Goal: Task Accomplishment & Management: Manage account settings

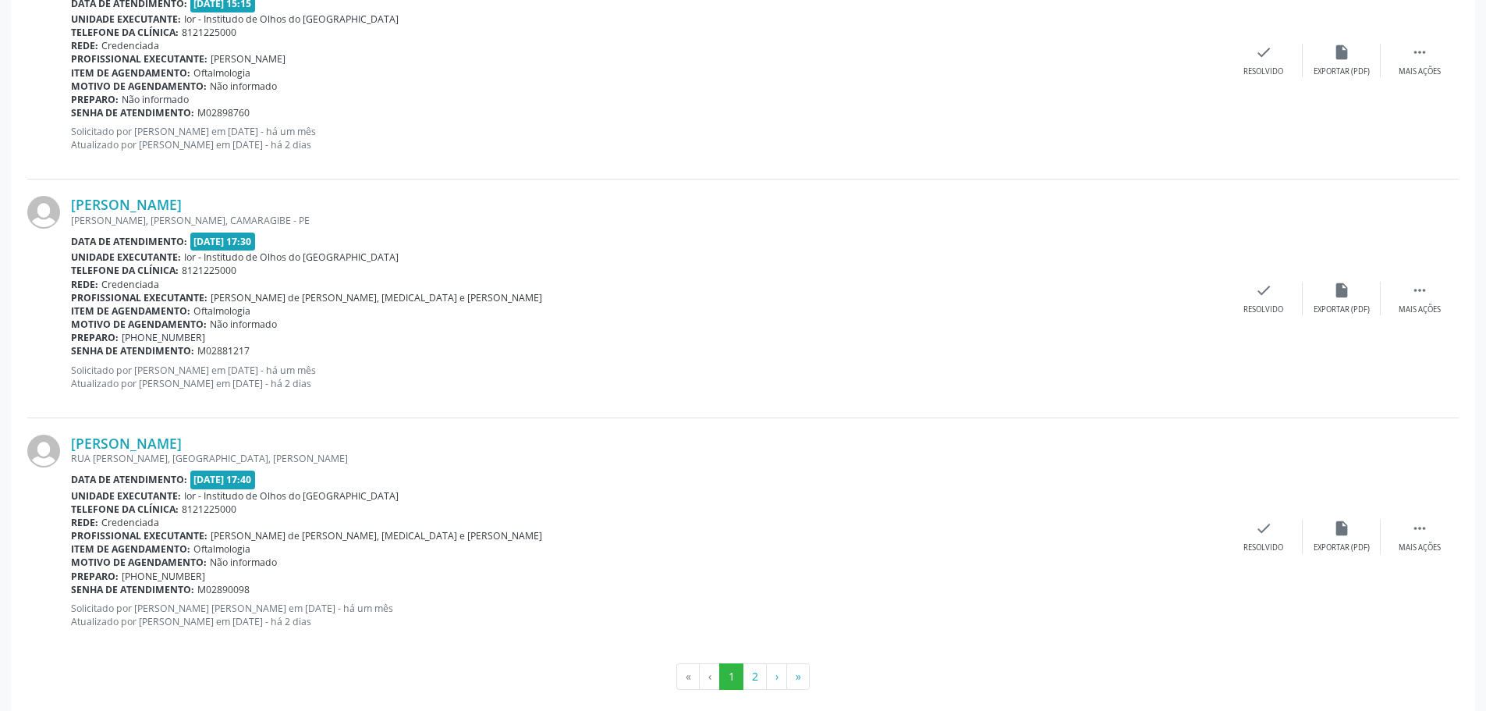
scroll to position [3403, 0]
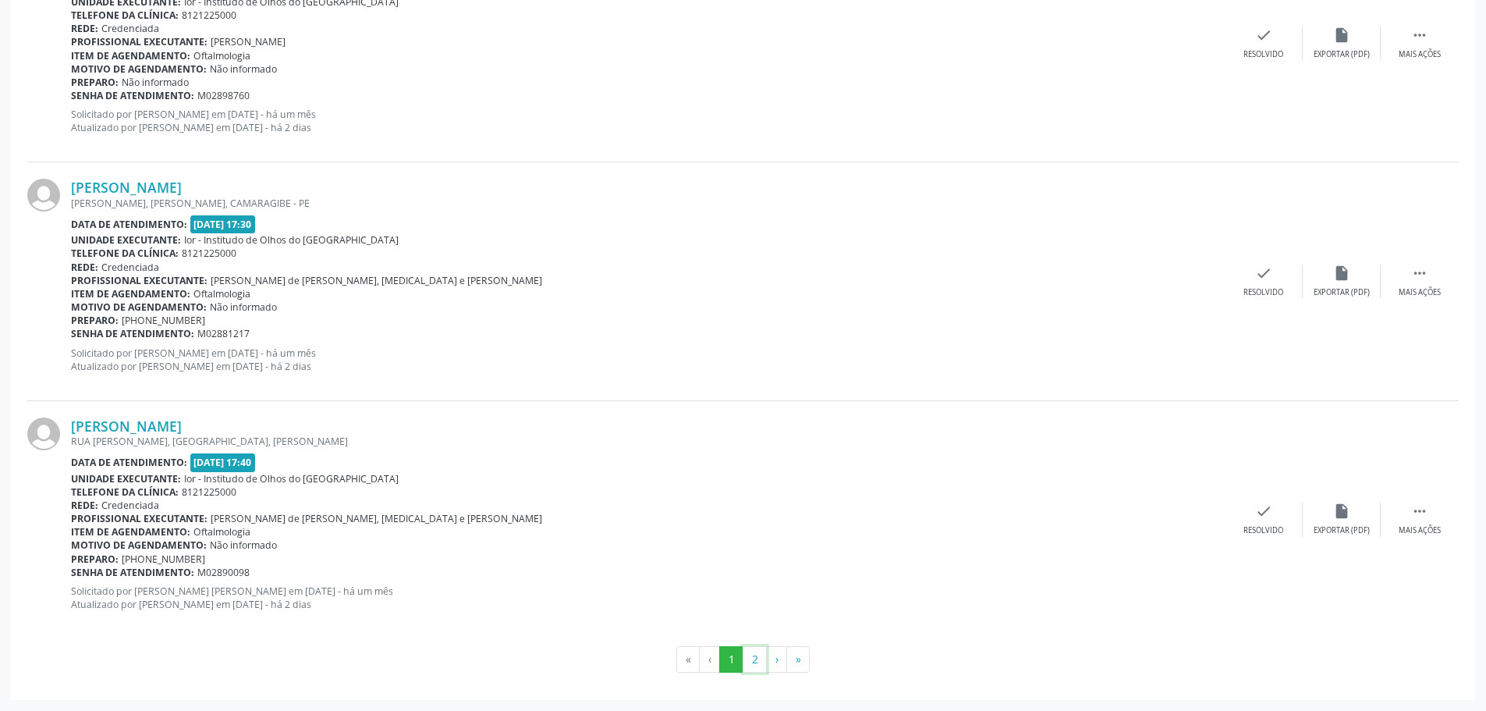
click at [755, 662] on button "2" at bounding box center [755, 659] width 24 height 27
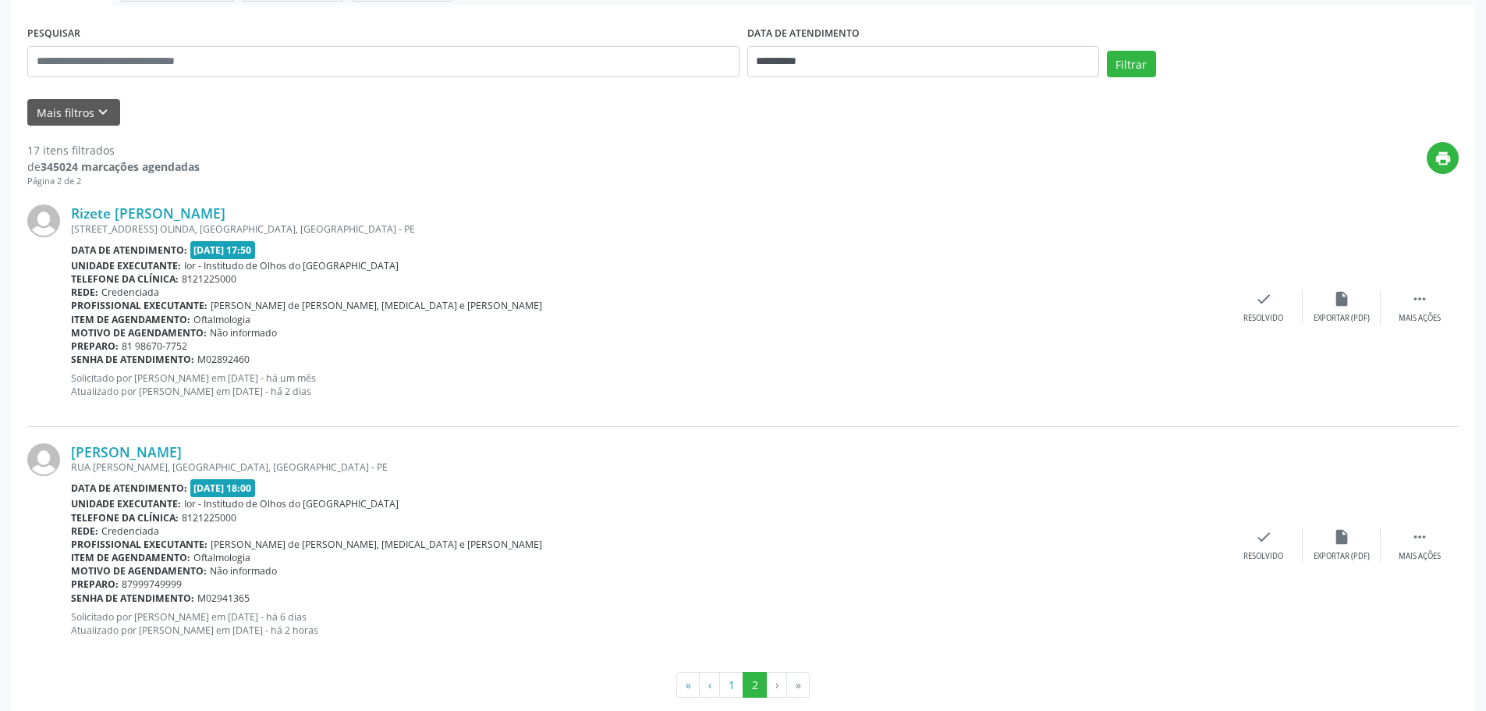
scroll to position [305, 0]
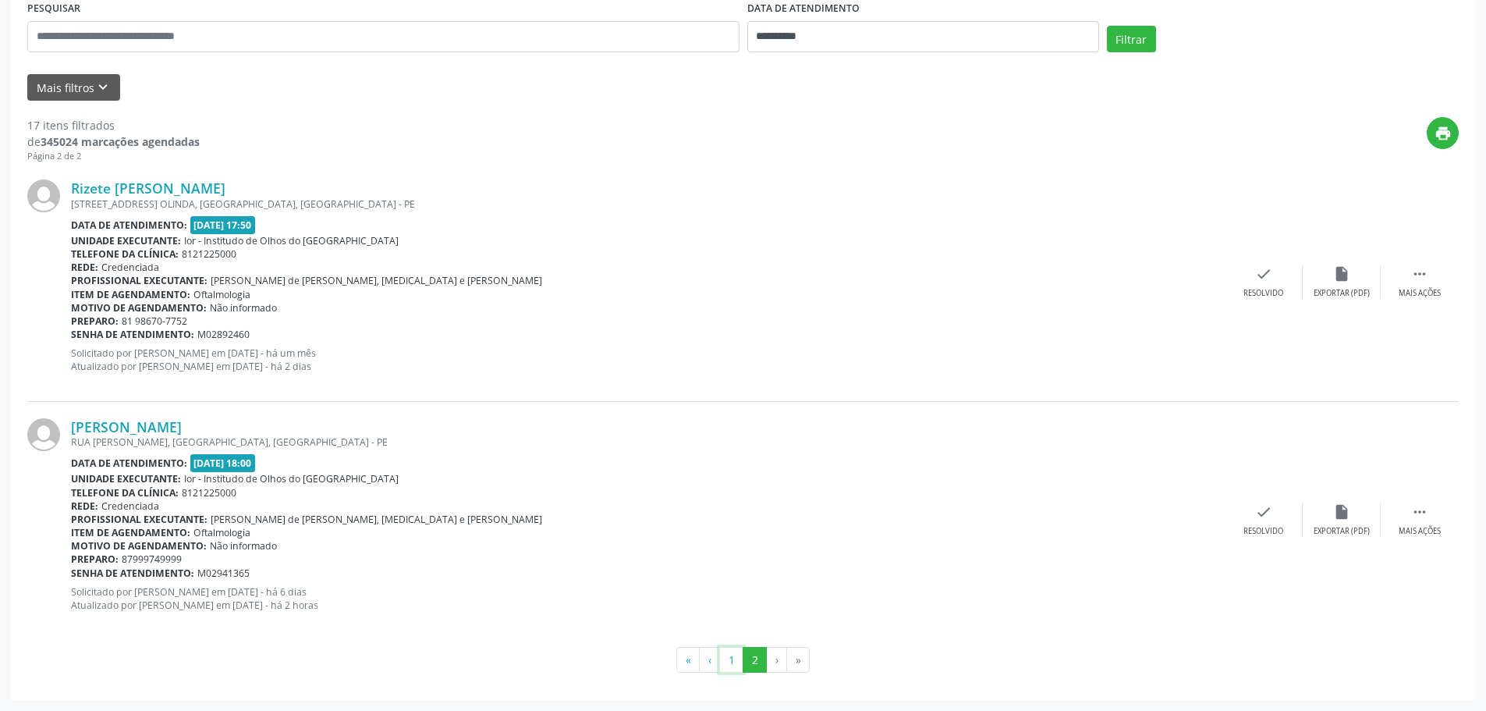
drag, startPoint x: 730, startPoint y: 666, endPoint x: 716, endPoint y: 653, distance: 18.2
click at [730, 666] on button "1" at bounding box center [731, 660] width 24 height 27
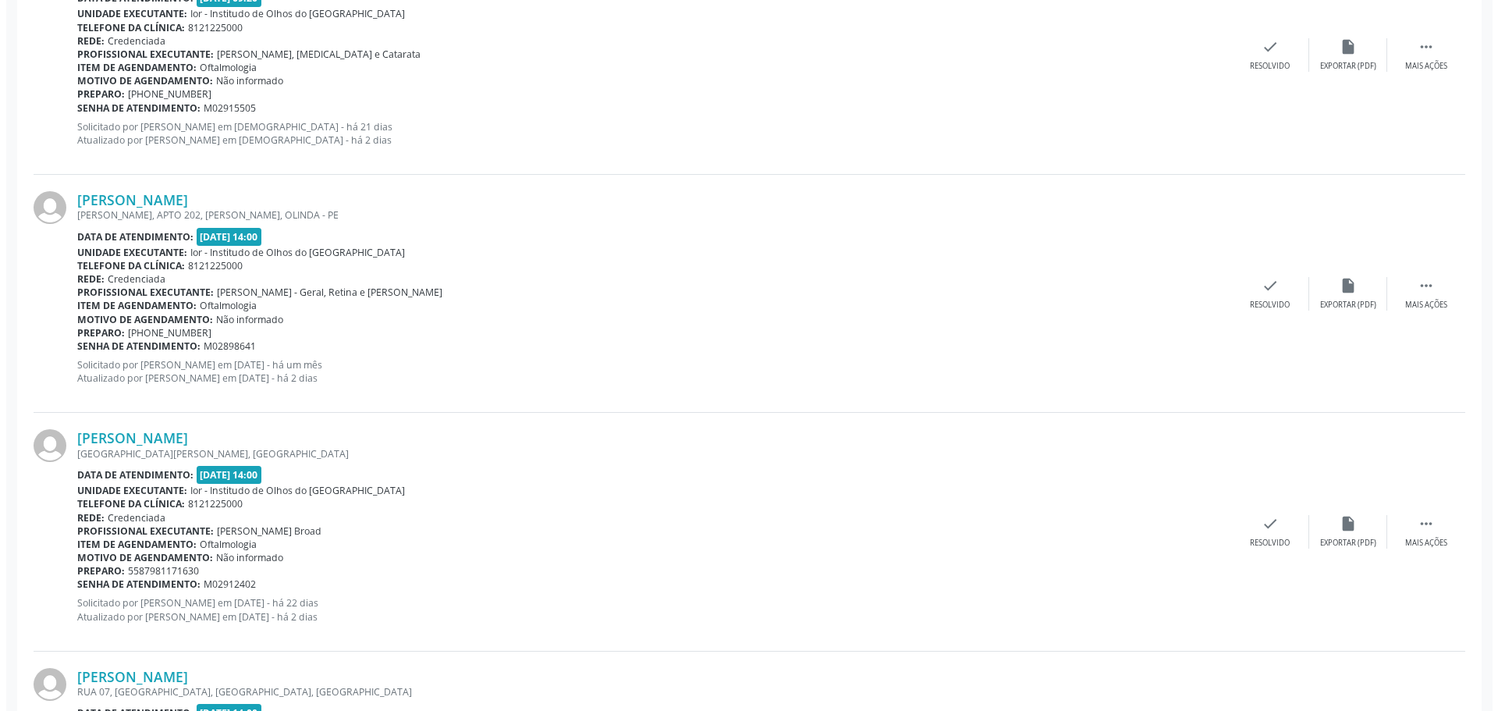
scroll to position [780, 0]
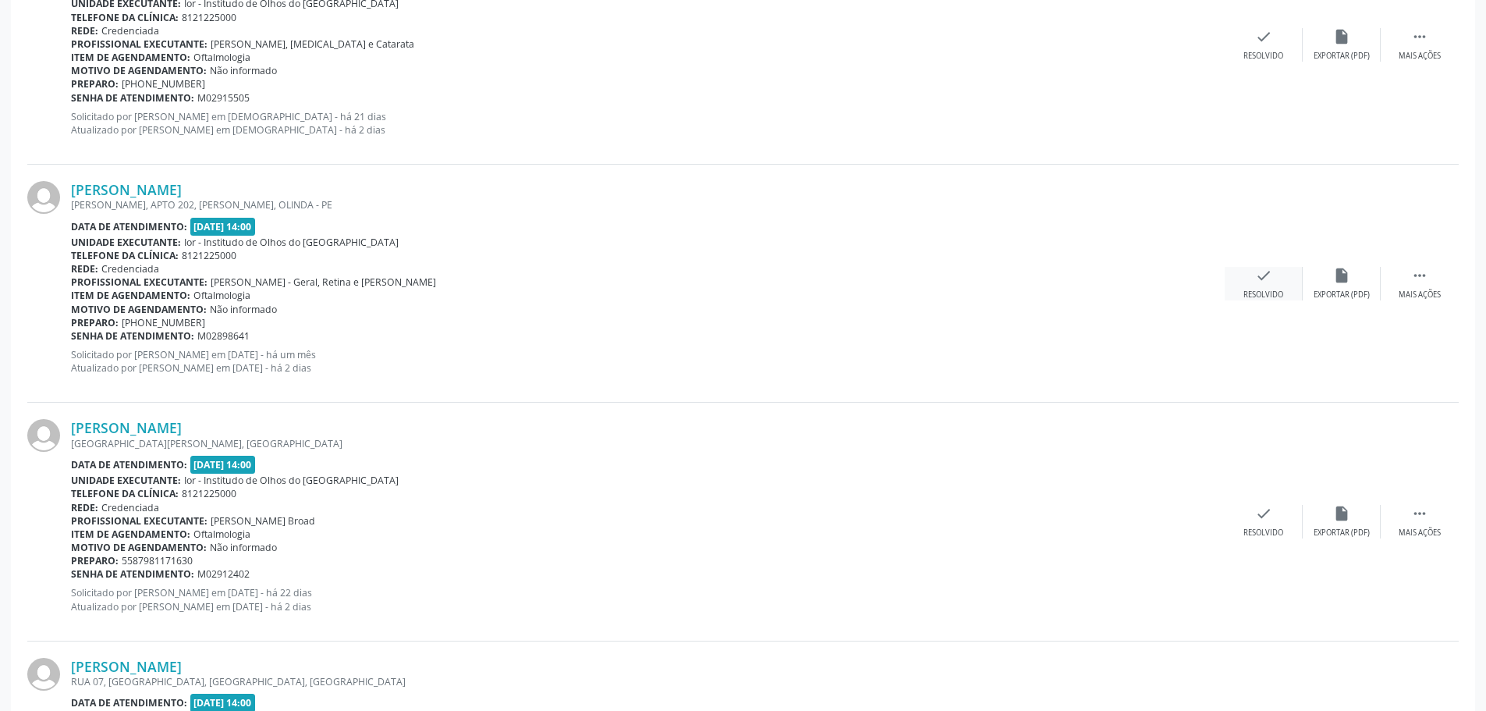
click at [1274, 283] on div "check Resolvido" at bounding box center [1264, 284] width 78 height 34
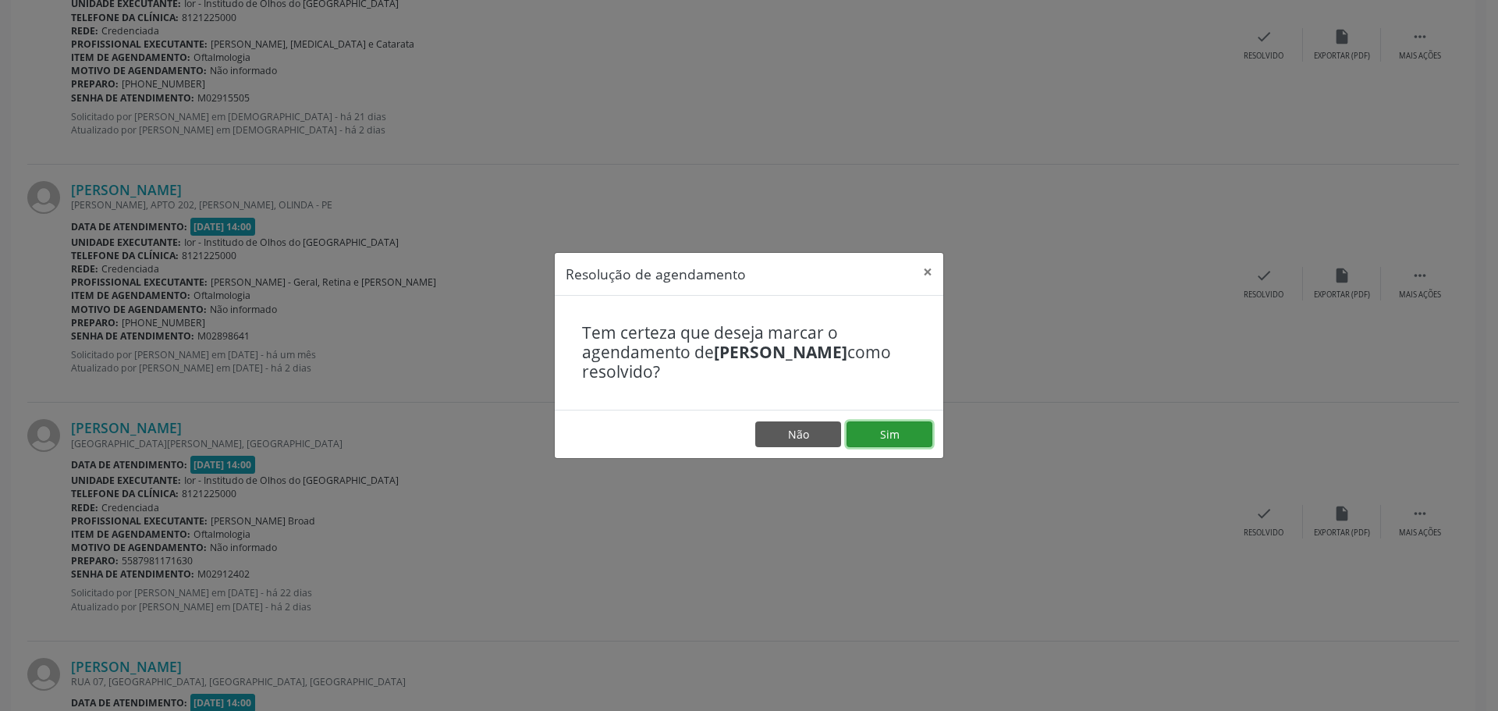
click at [911, 430] on button "Sim" at bounding box center [890, 434] width 86 height 27
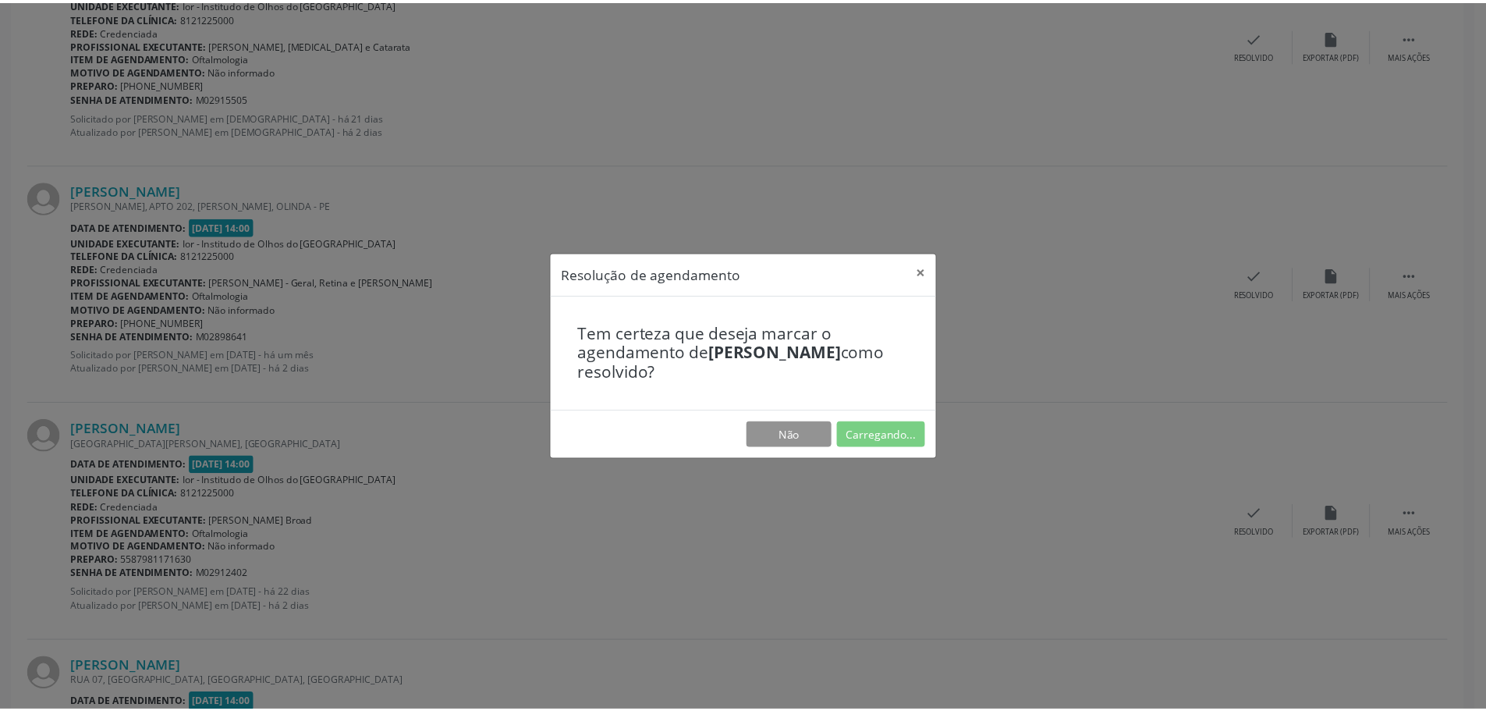
scroll to position [0, 0]
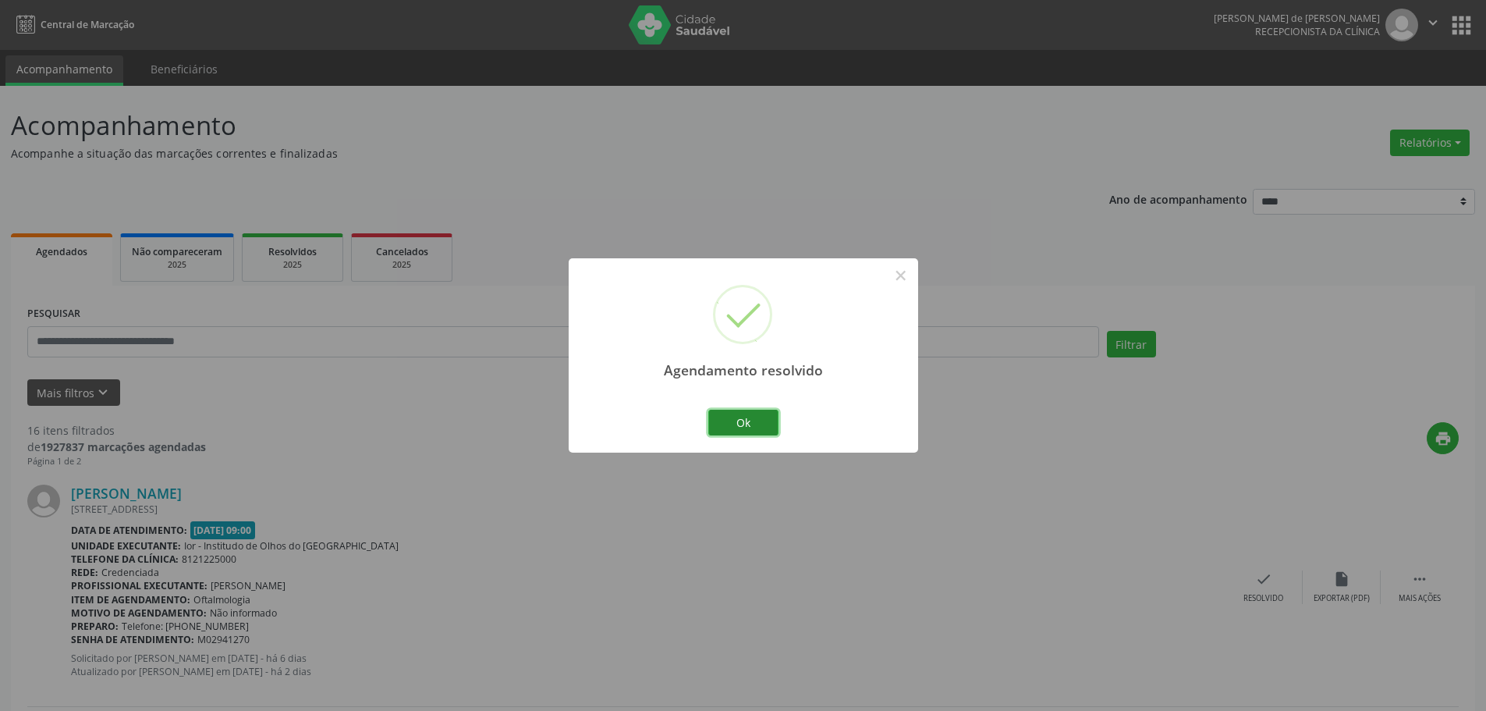
click at [751, 428] on button "Ok" at bounding box center [743, 423] width 70 height 27
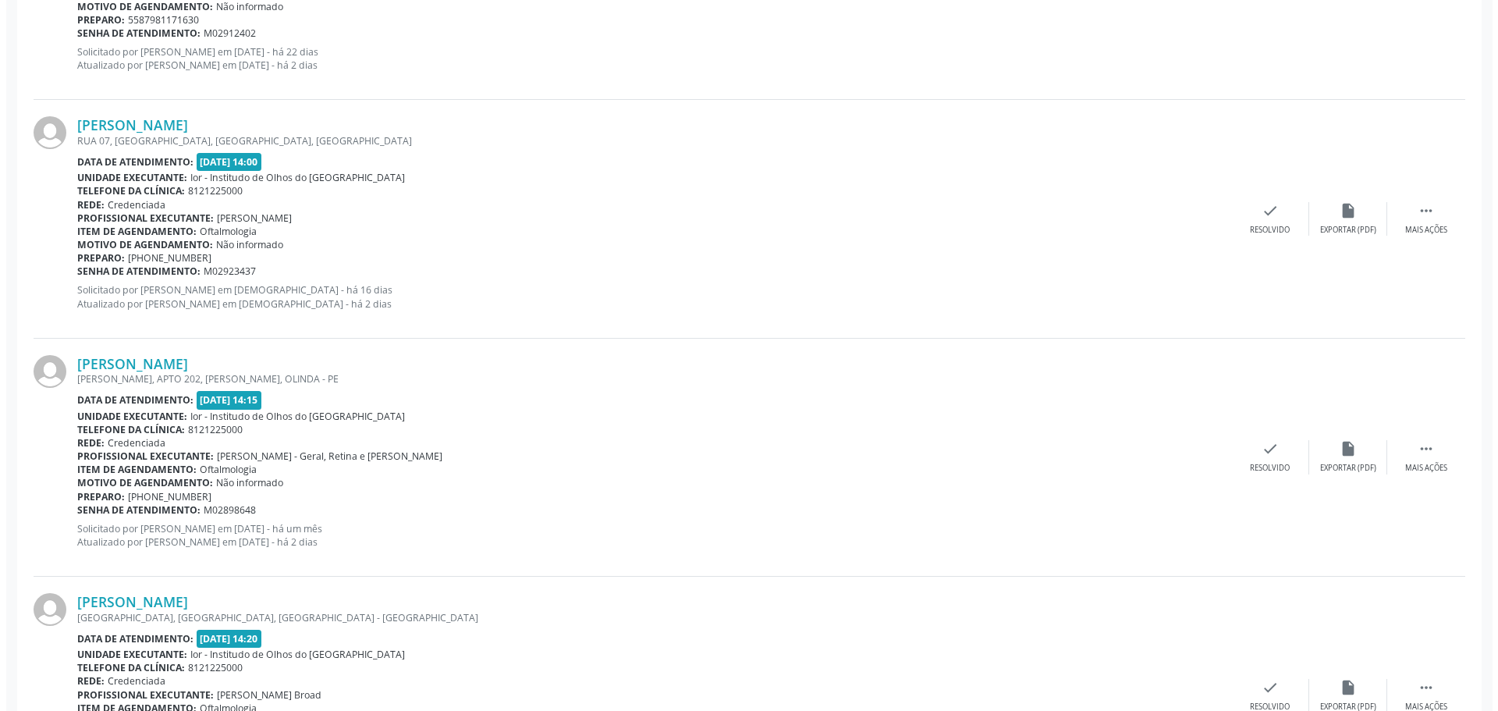
scroll to position [1092, 0]
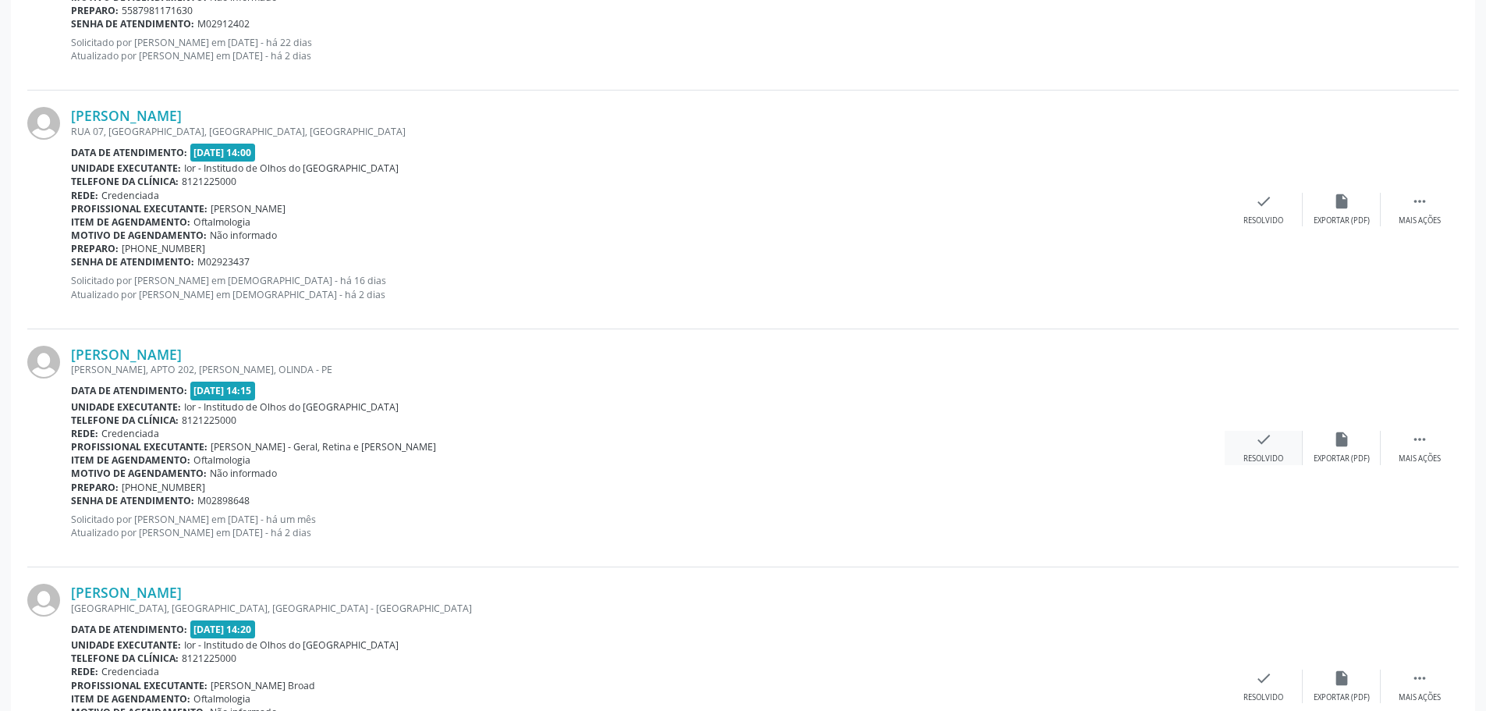
click at [1266, 440] on icon "check" at bounding box center [1263, 439] width 17 height 17
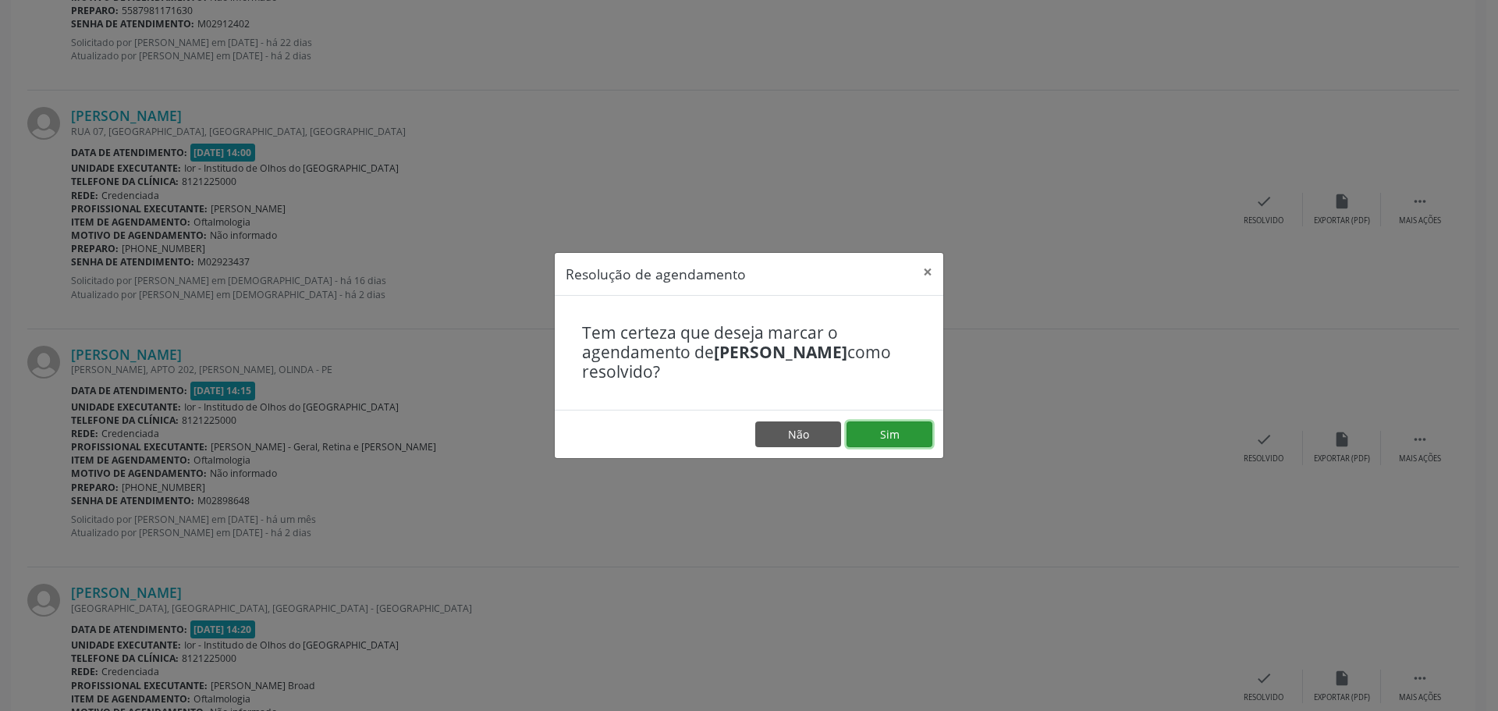
click at [888, 435] on button "Sim" at bounding box center [890, 434] width 86 height 27
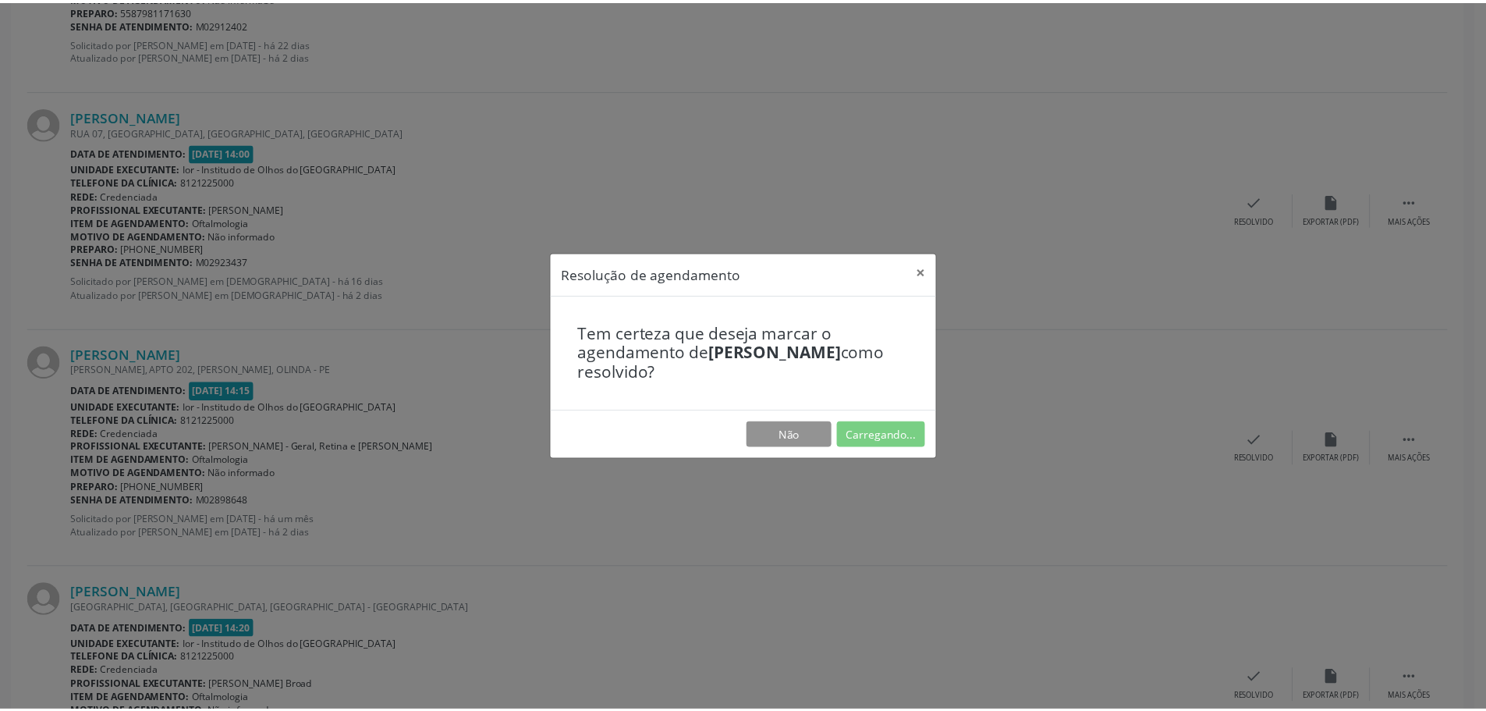
scroll to position [0, 0]
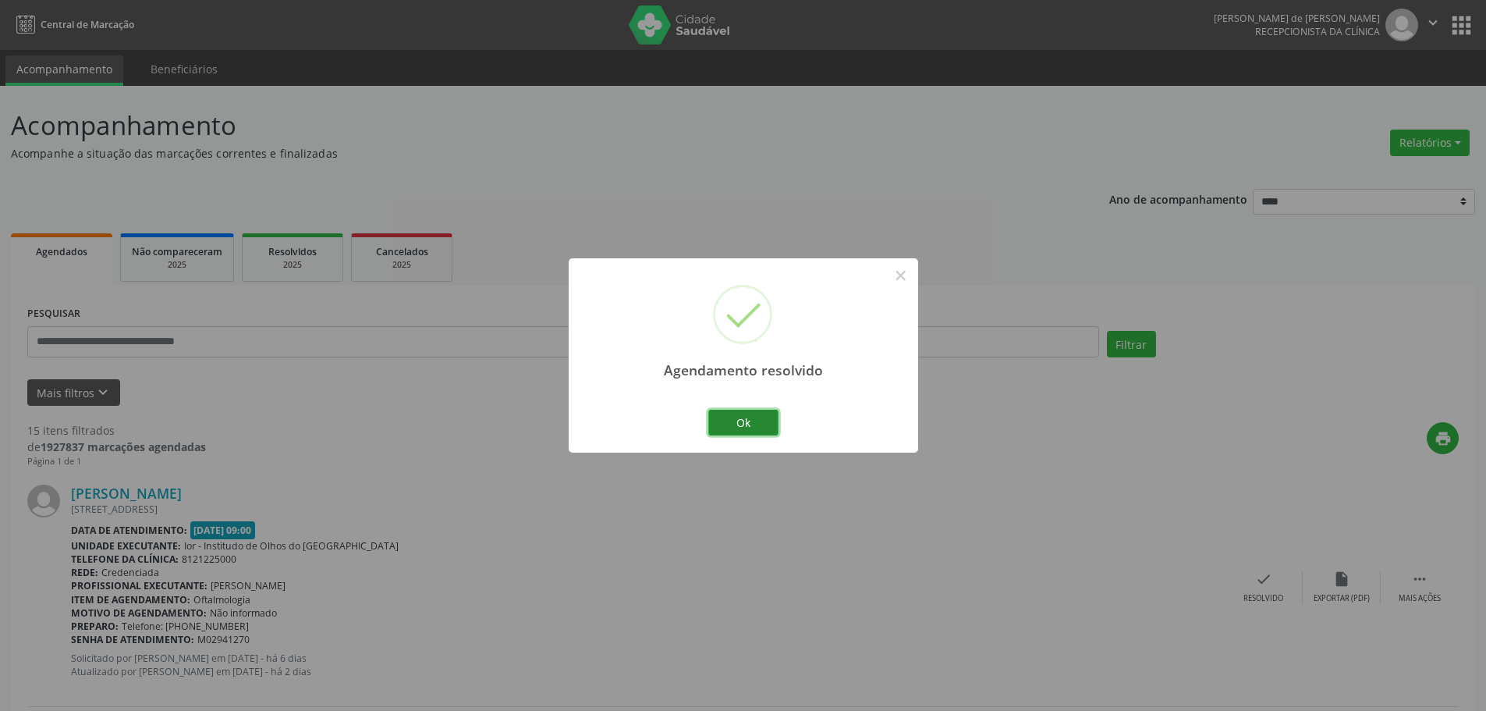
click at [740, 424] on button "Ok" at bounding box center [743, 423] width 70 height 27
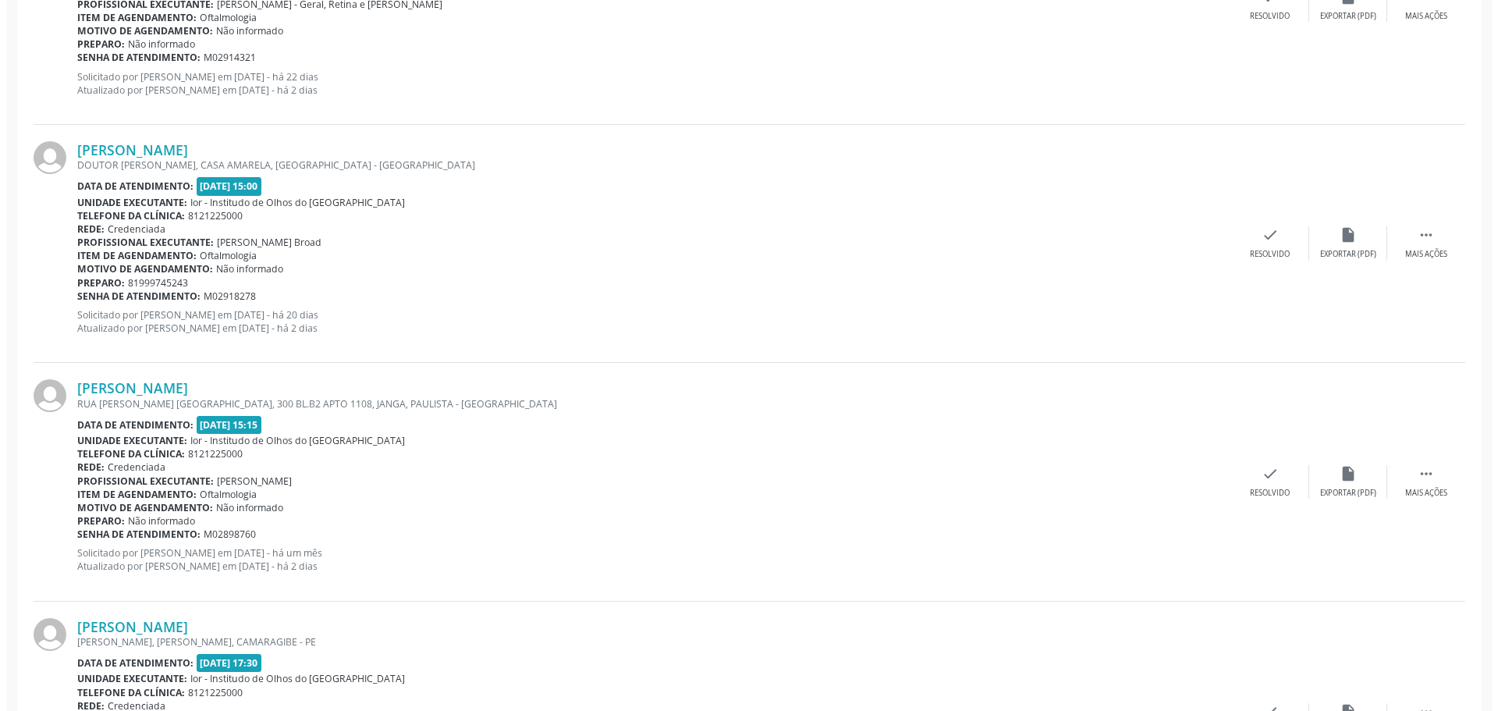
scroll to position [2497, 0]
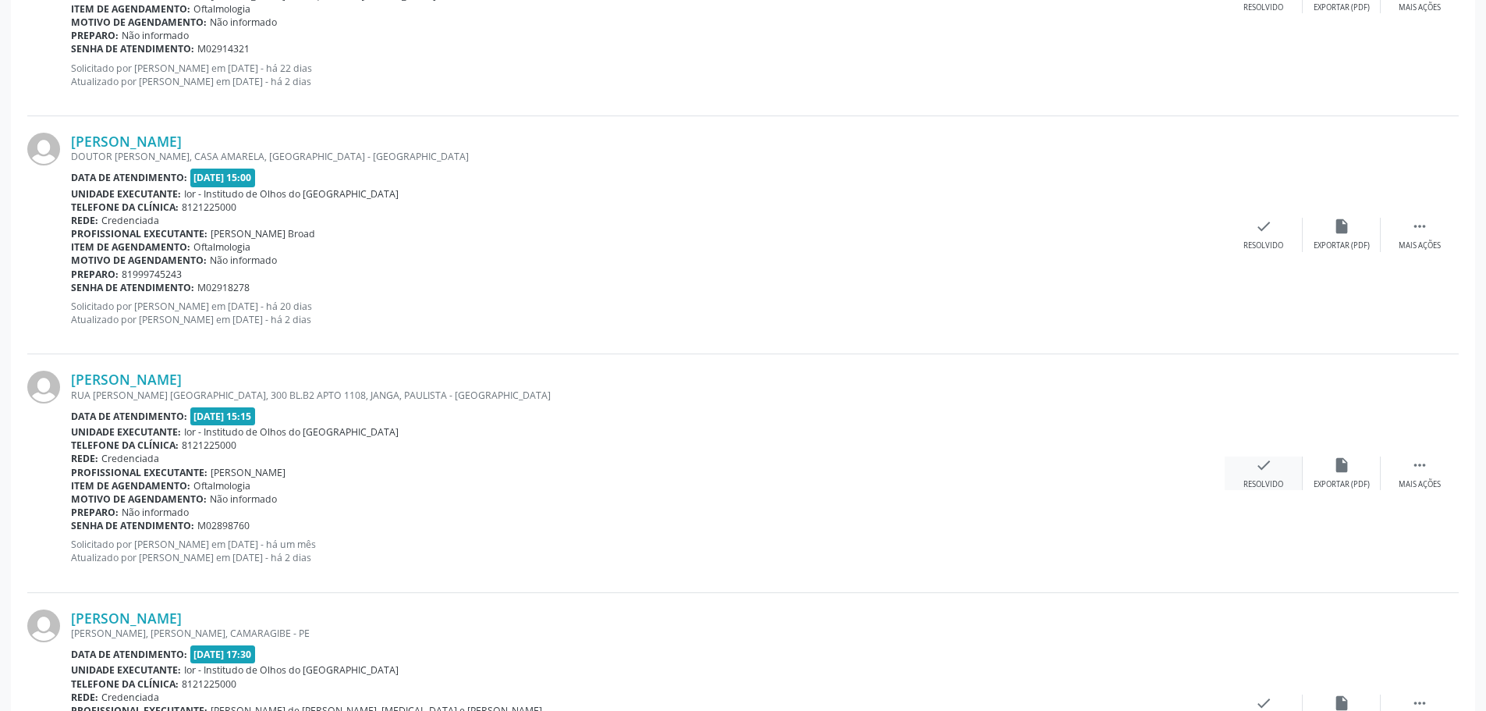
click at [1265, 476] on div "check Resolvido" at bounding box center [1264, 473] width 78 height 34
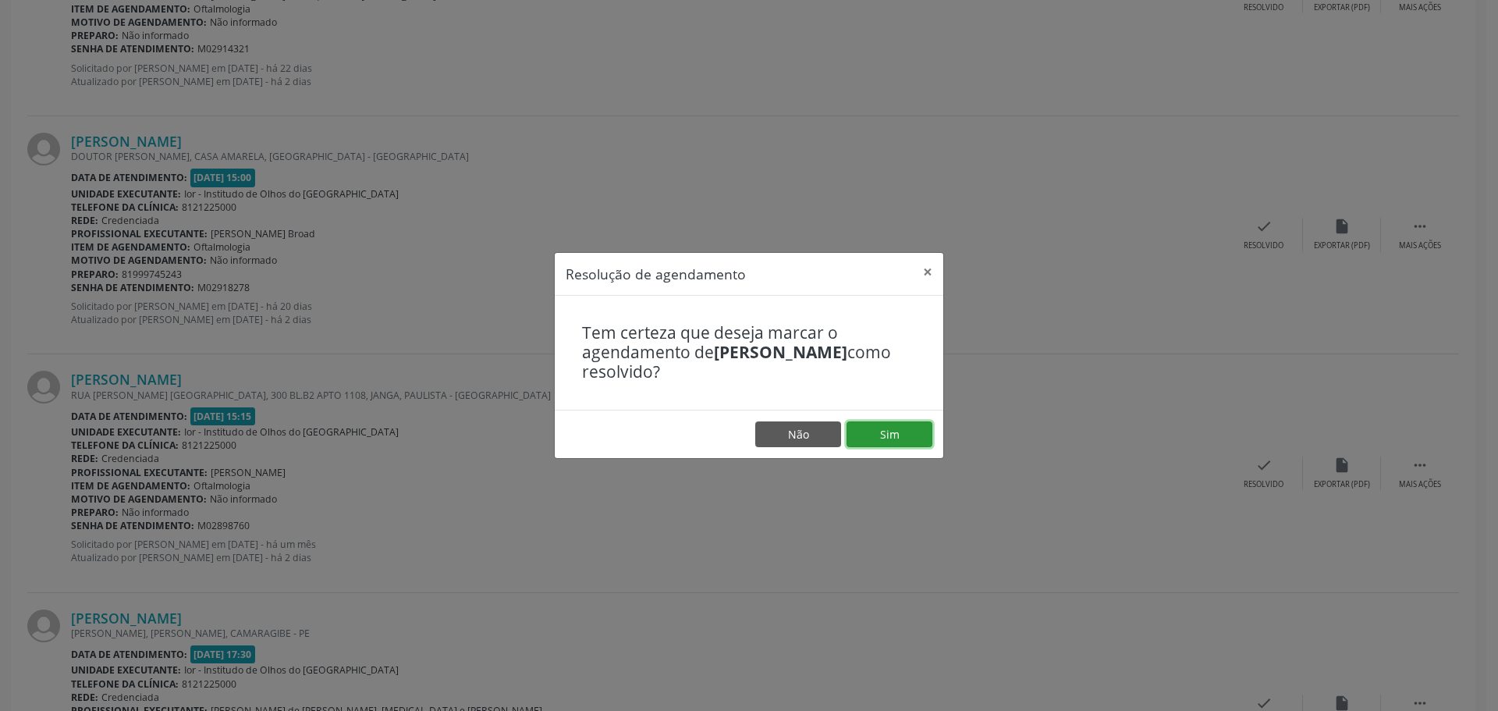
click at [902, 440] on button "Sim" at bounding box center [890, 434] width 86 height 27
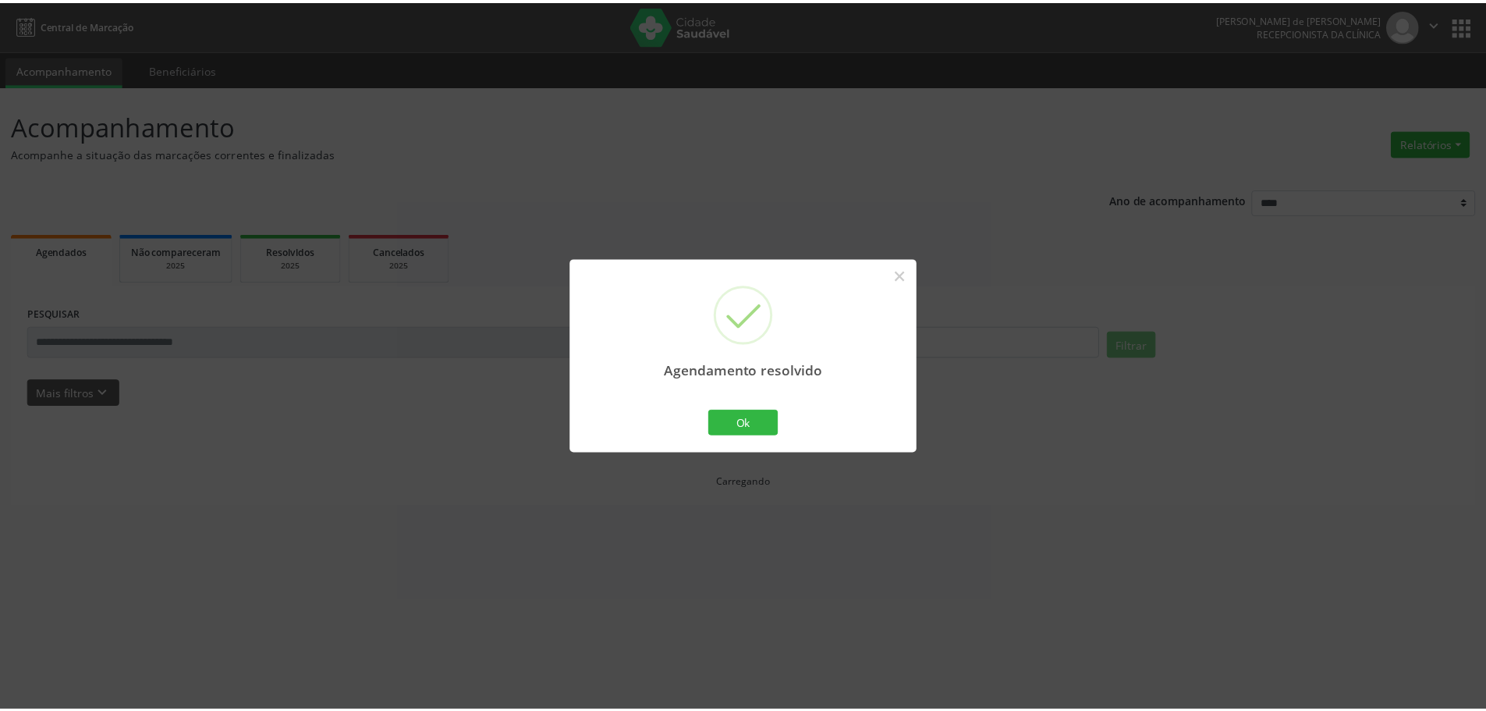
scroll to position [0, 0]
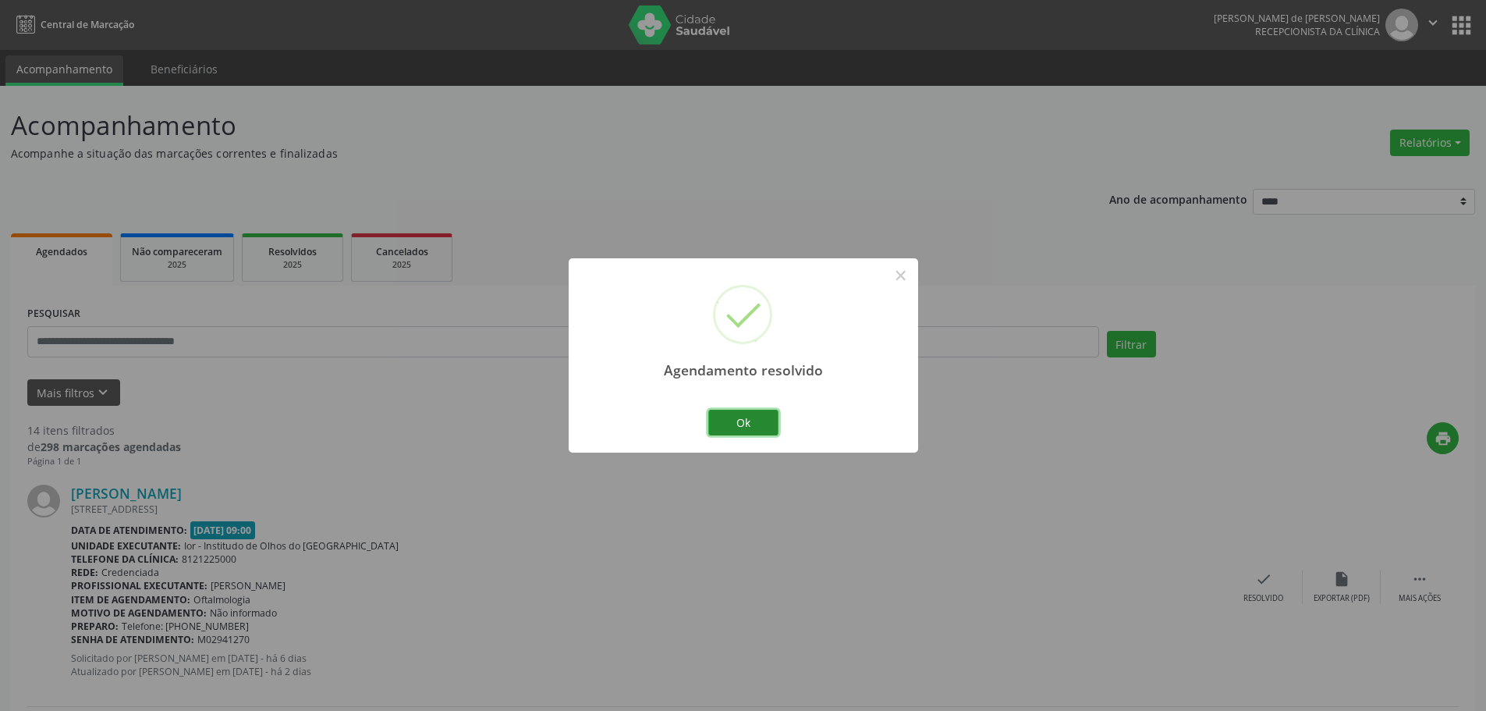
click at [769, 417] on button "Ok" at bounding box center [743, 423] width 70 height 27
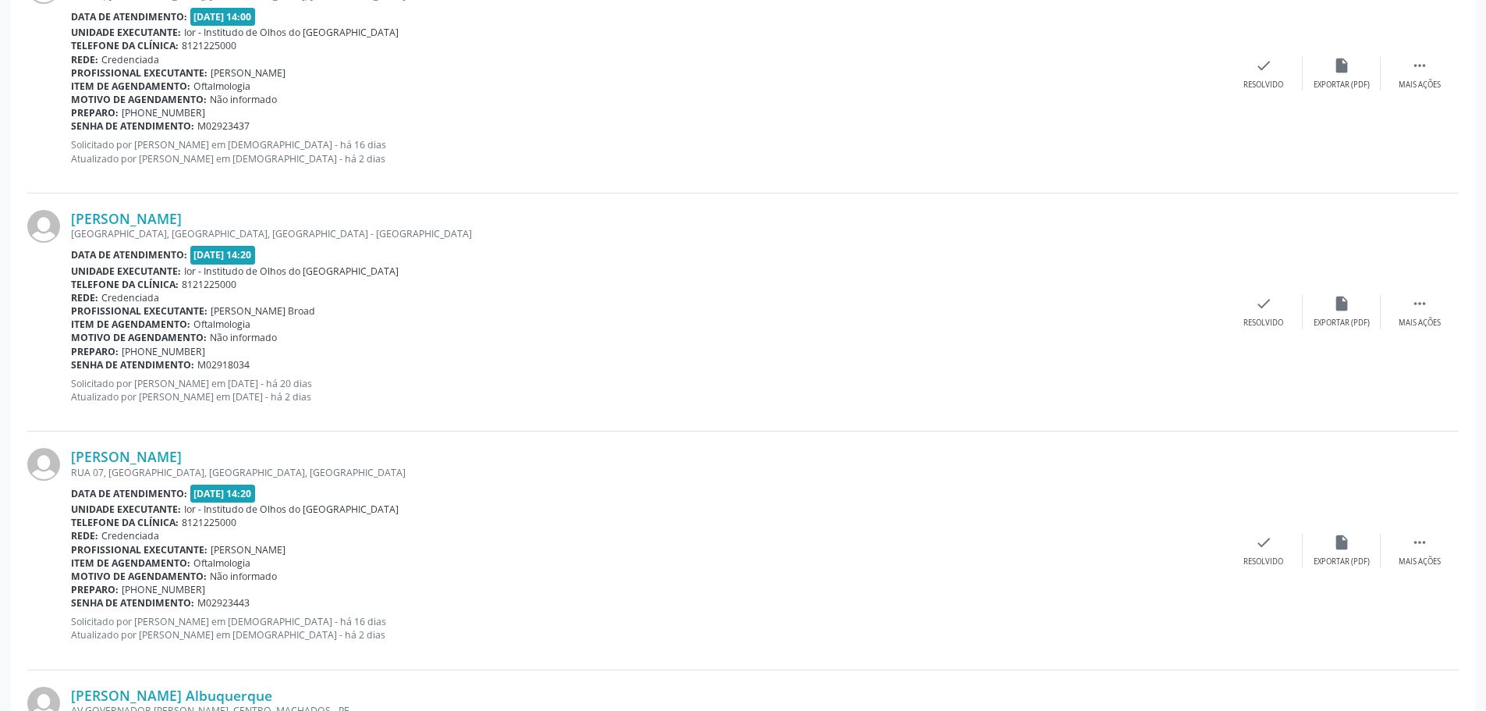
scroll to position [1326, 0]
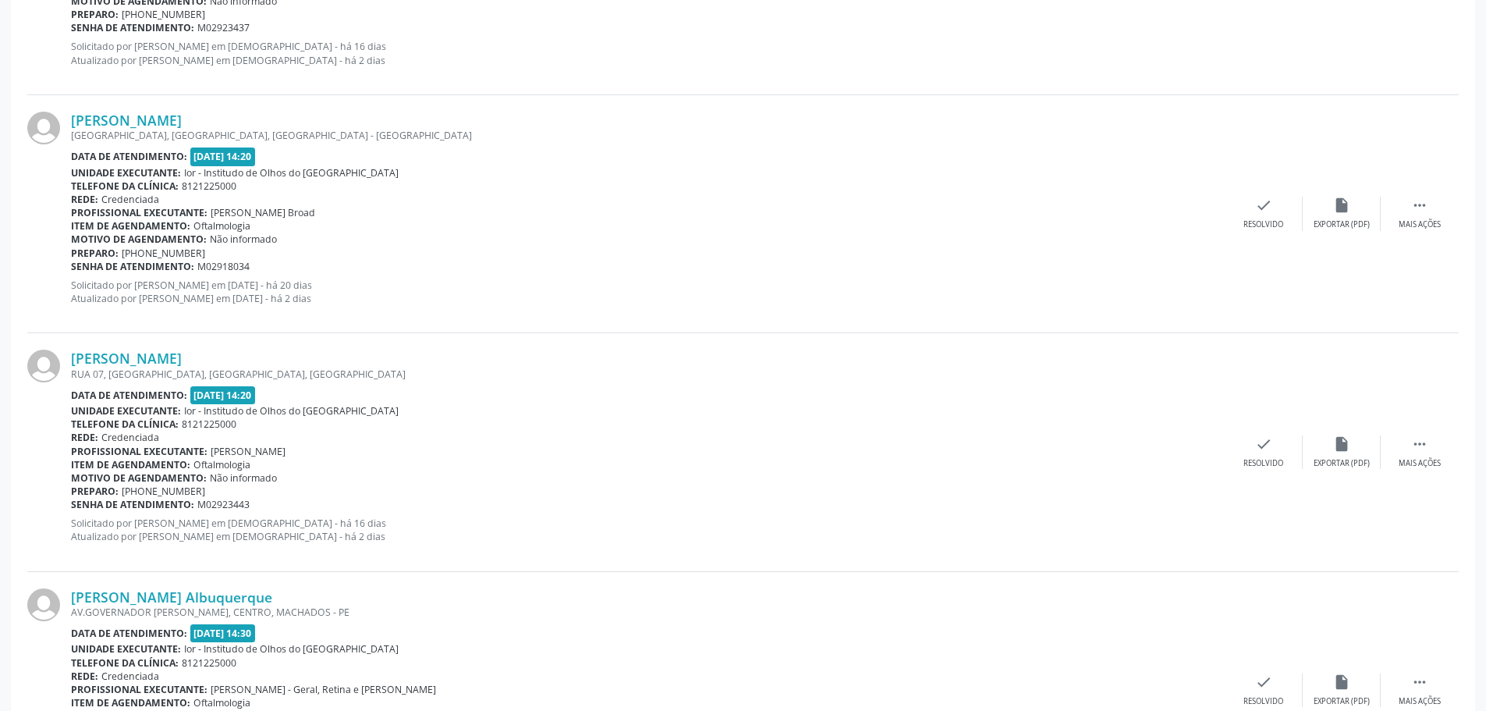
click at [498, 243] on div "Motivo de agendamento: Não informado" at bounding box center [648, 239] width 1154 height 13
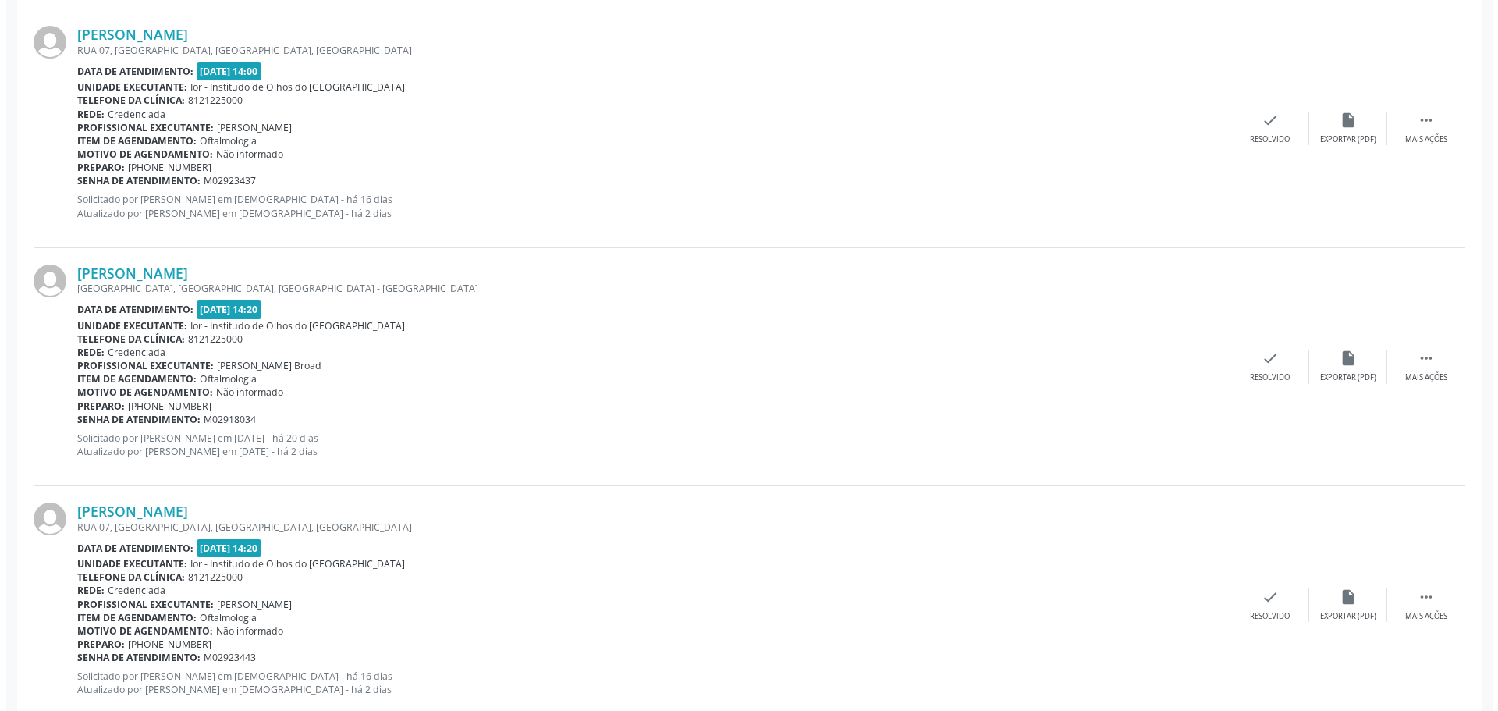
scroll to position [1170, 0]
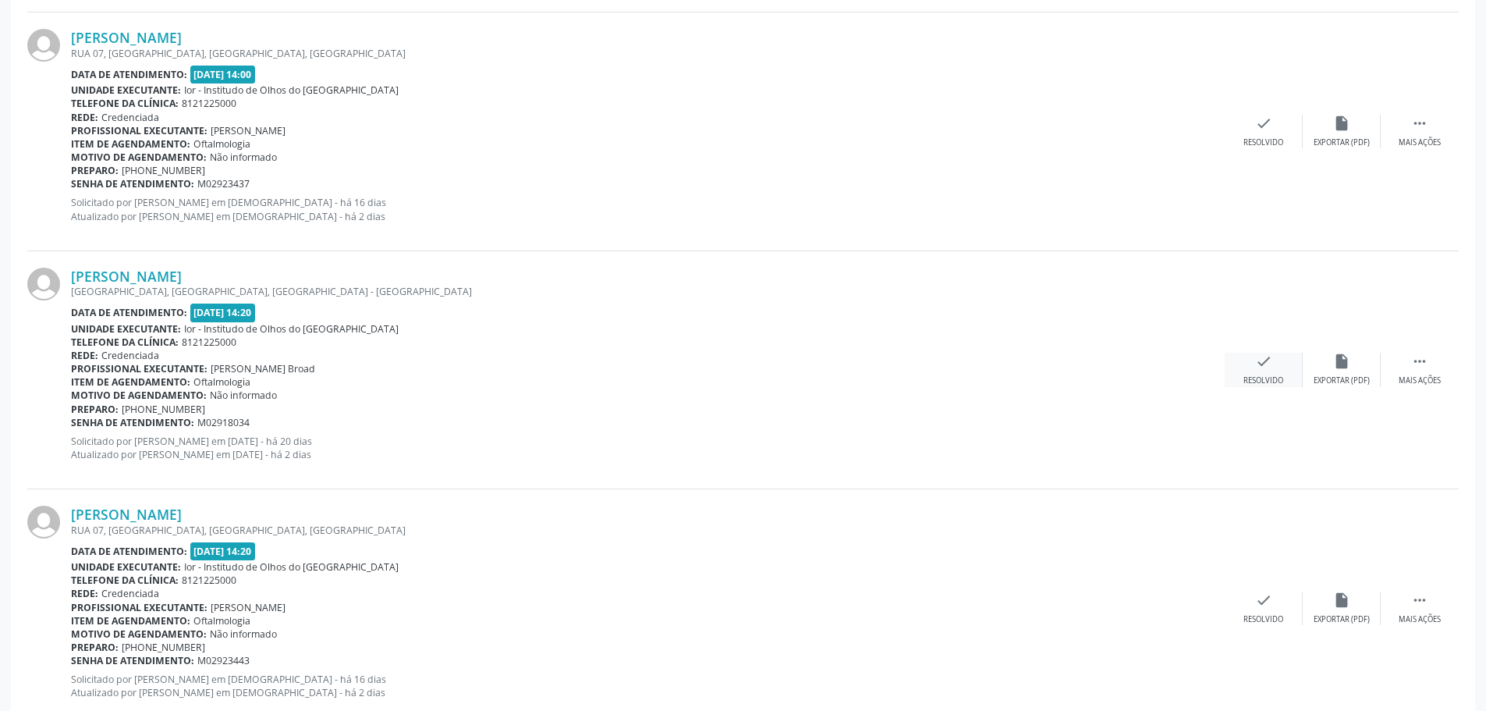
click at [1279, 365] on div "check Resolvido" at bounding box center [1264, 370] width 78 height 34
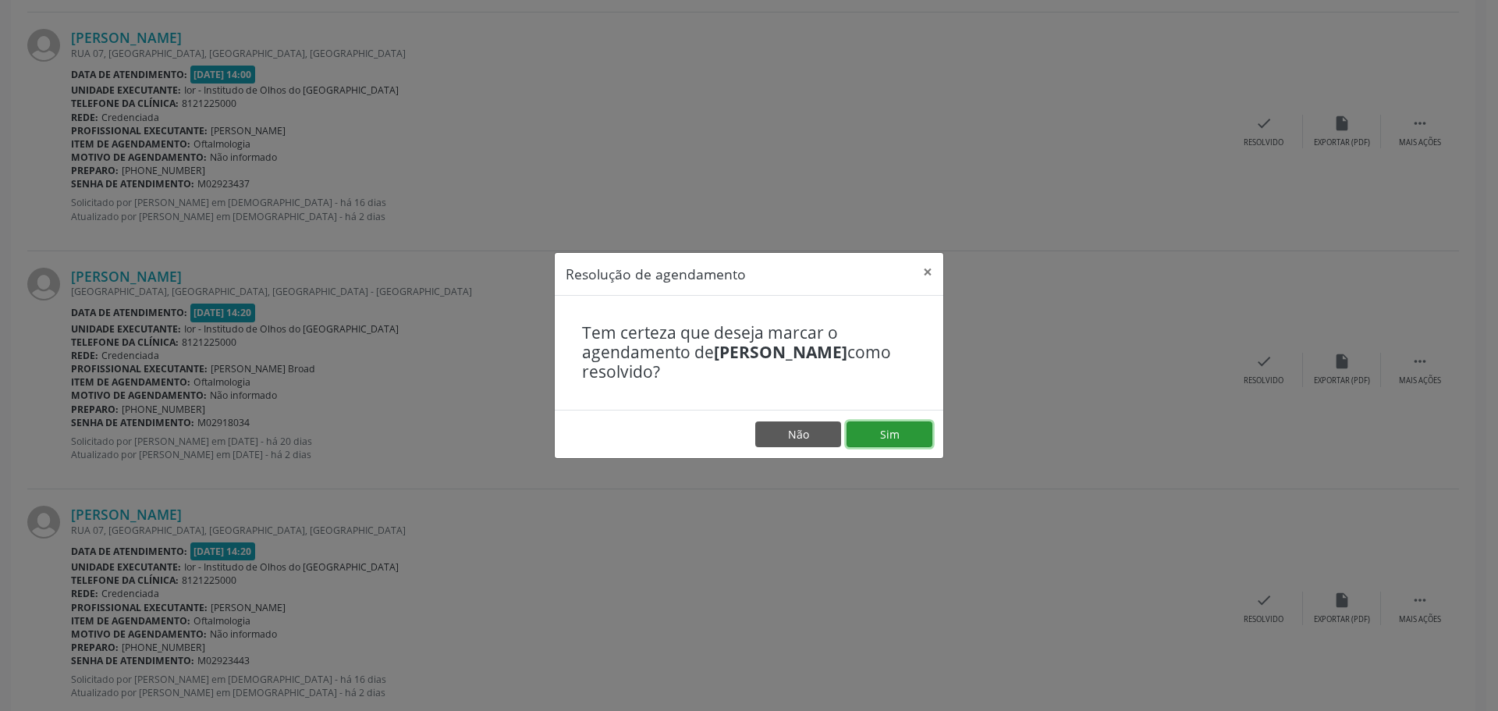
click at [899, 437] on button "Sim" at bounding box center [890, 434] width 86 height 27
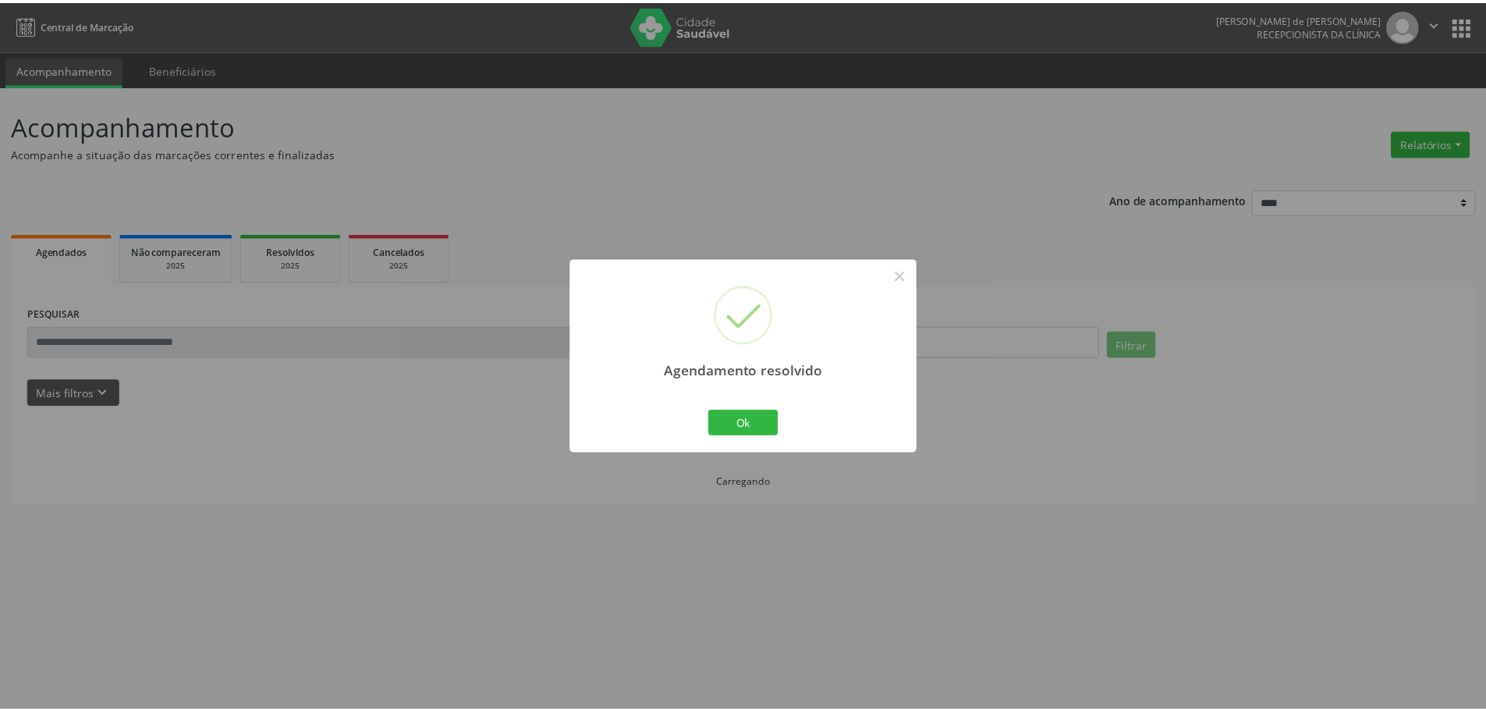
scroll to position [0, 0]
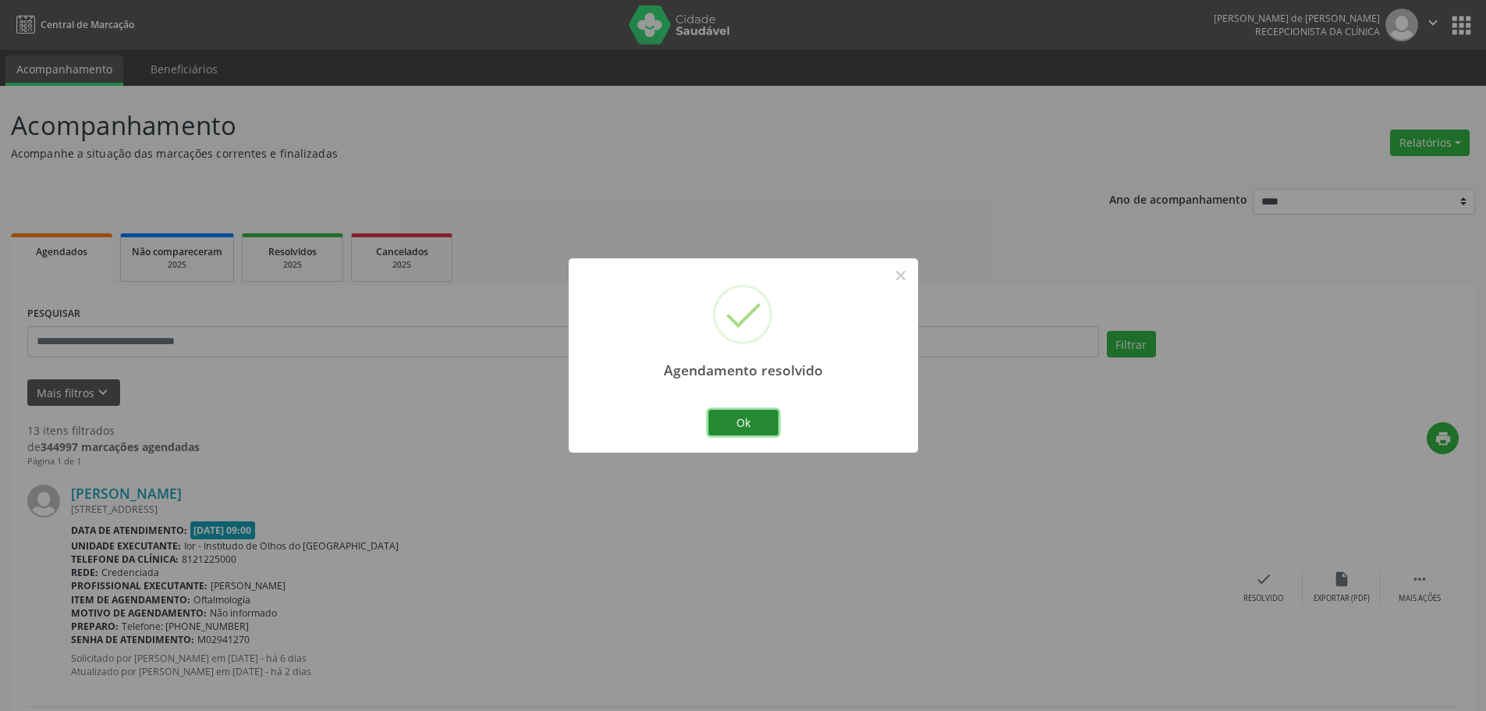
click at [743, 429] on button "Ok" at bounding box center [743, 423] width 70 height 27
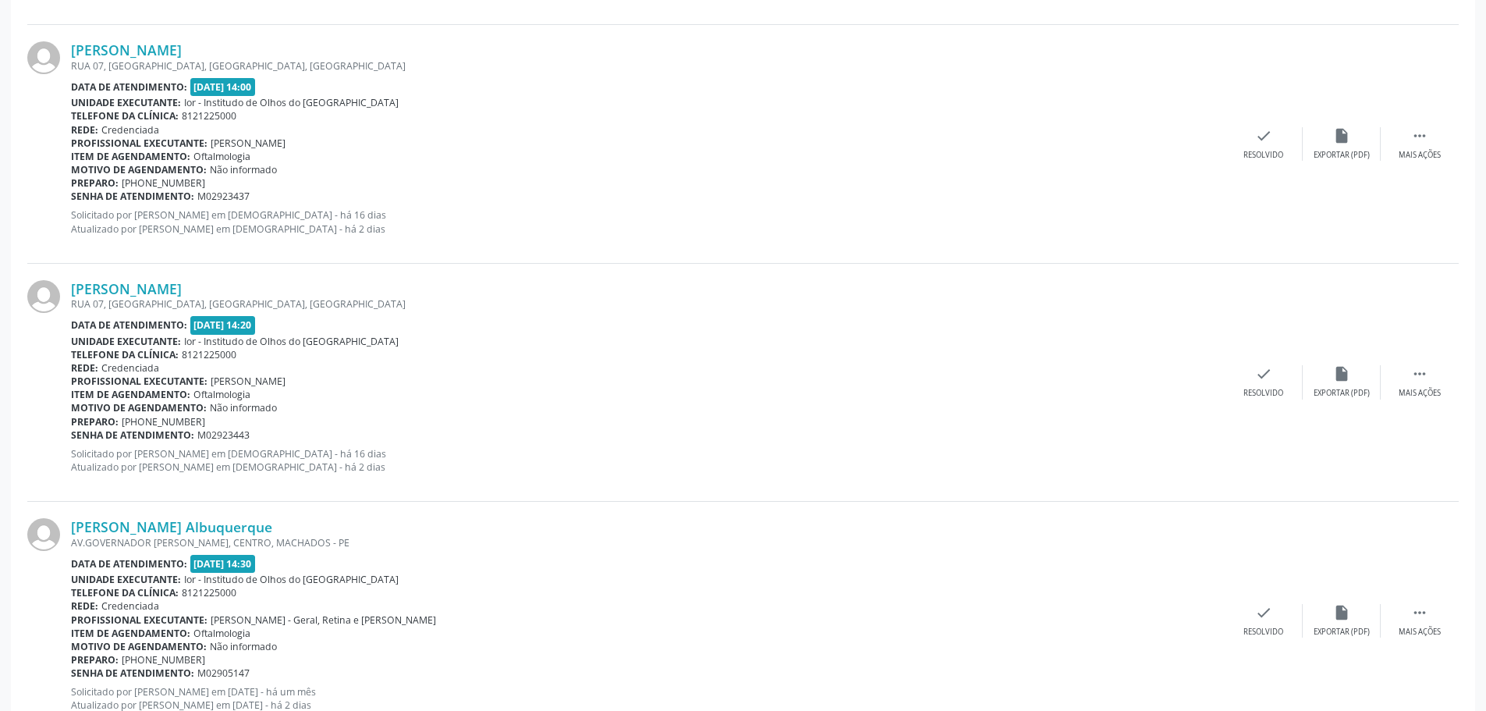
scroll to position [1248, 0]
